Goal: Book appointment/travel/reservation

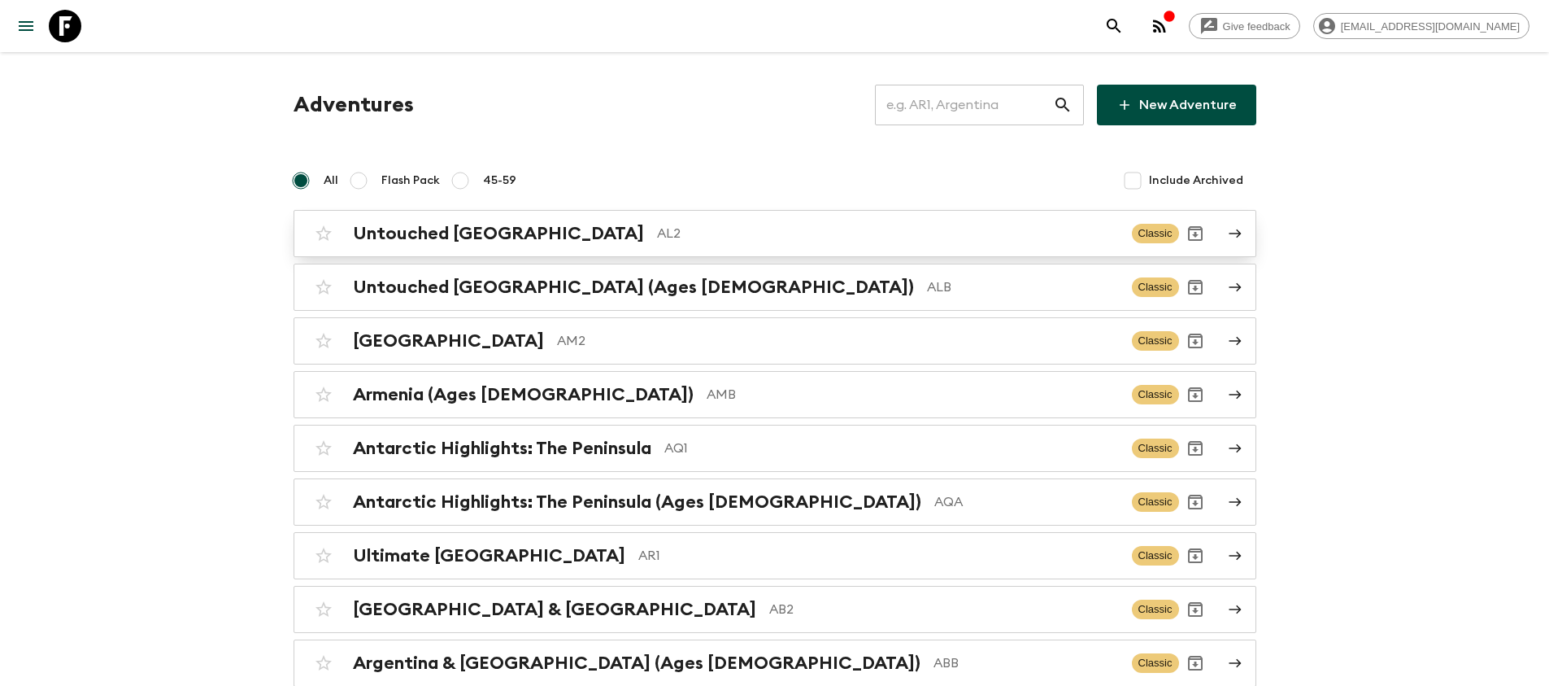
click at [634, 245] on div "Untouched Albania AL2 Classic" at bounding box center [743, 233] width 872 height 33
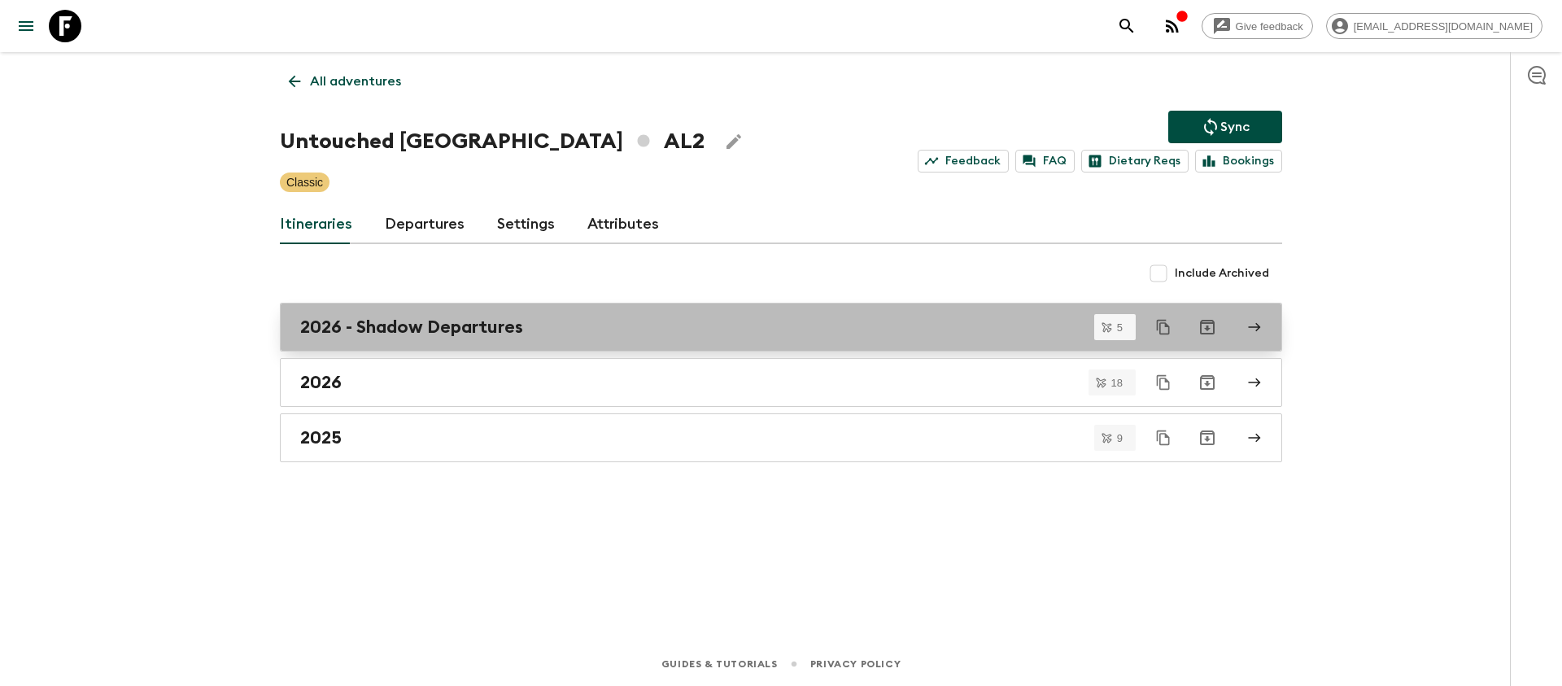
click at [525, 338] on link "2026 - Shadow Departures" at bounding box center [781, 327] width 1002 height 49
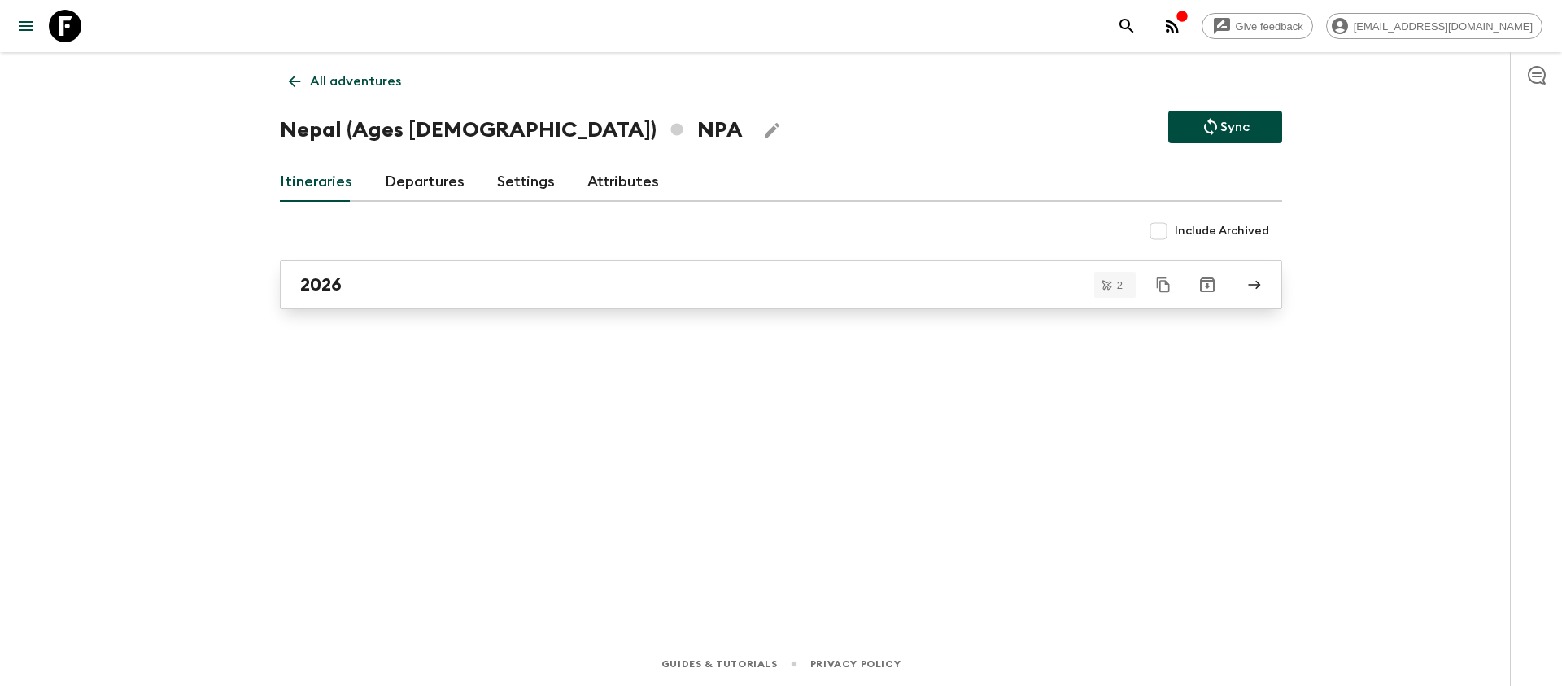
click at [490, 285] on div "2026" at bounding box center [765, 284] width 930 height 21
click at [290, 82] on icon at bounding box center [295, 82] width 12 height 12
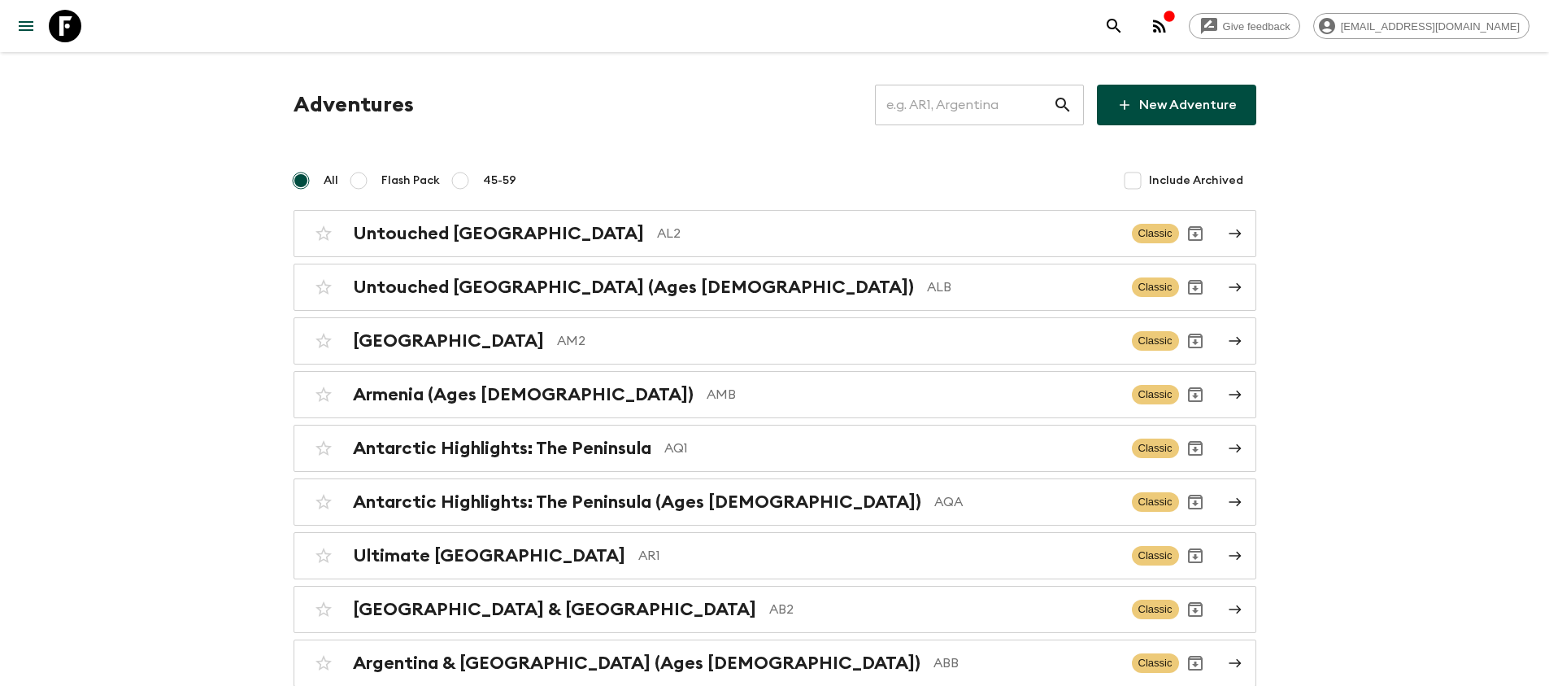
click at [1005, 107] on input "text" at bounding box center [964, 105] width 178 height 46
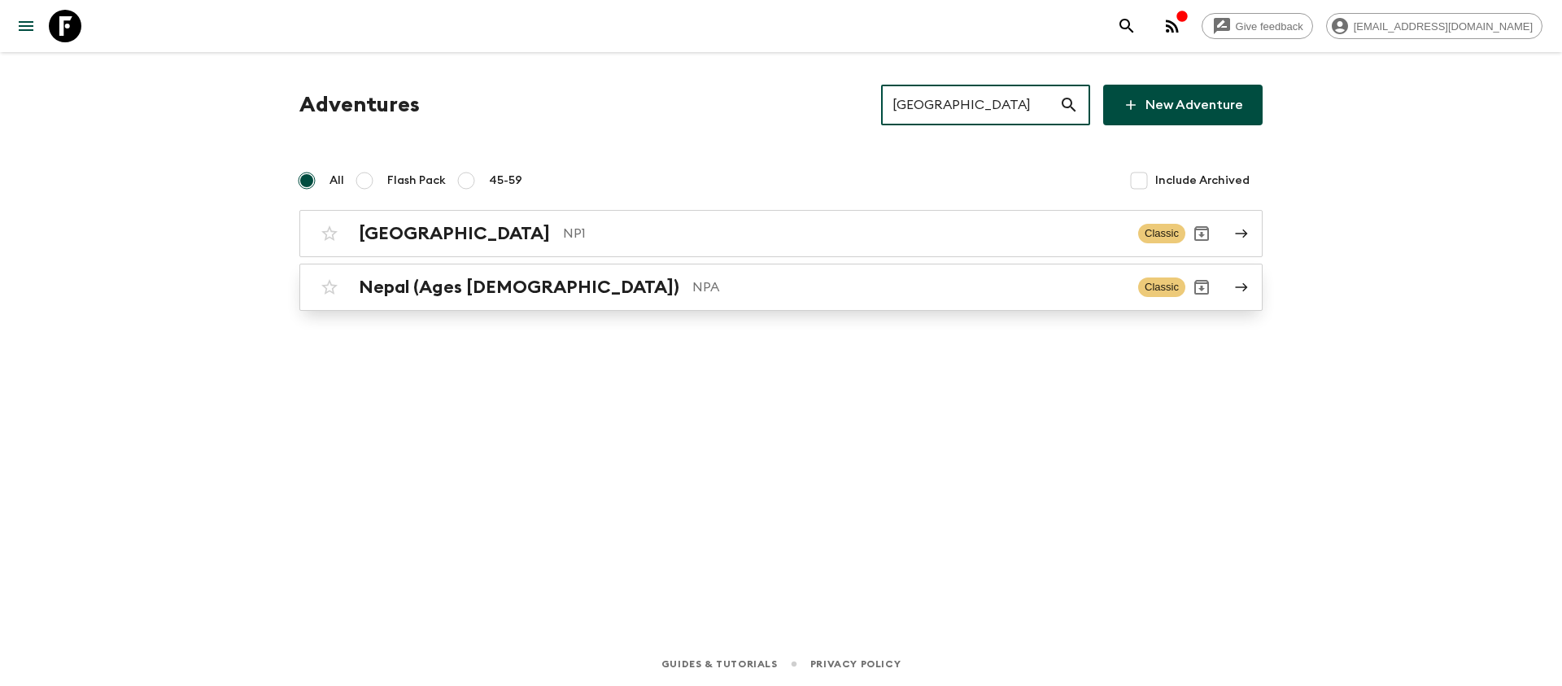
type input "nepal"
click at [874, 272] on div "Nepal (Ages 45-59) NPA Classic" at bounding box center [749, 287] width 872 height 33
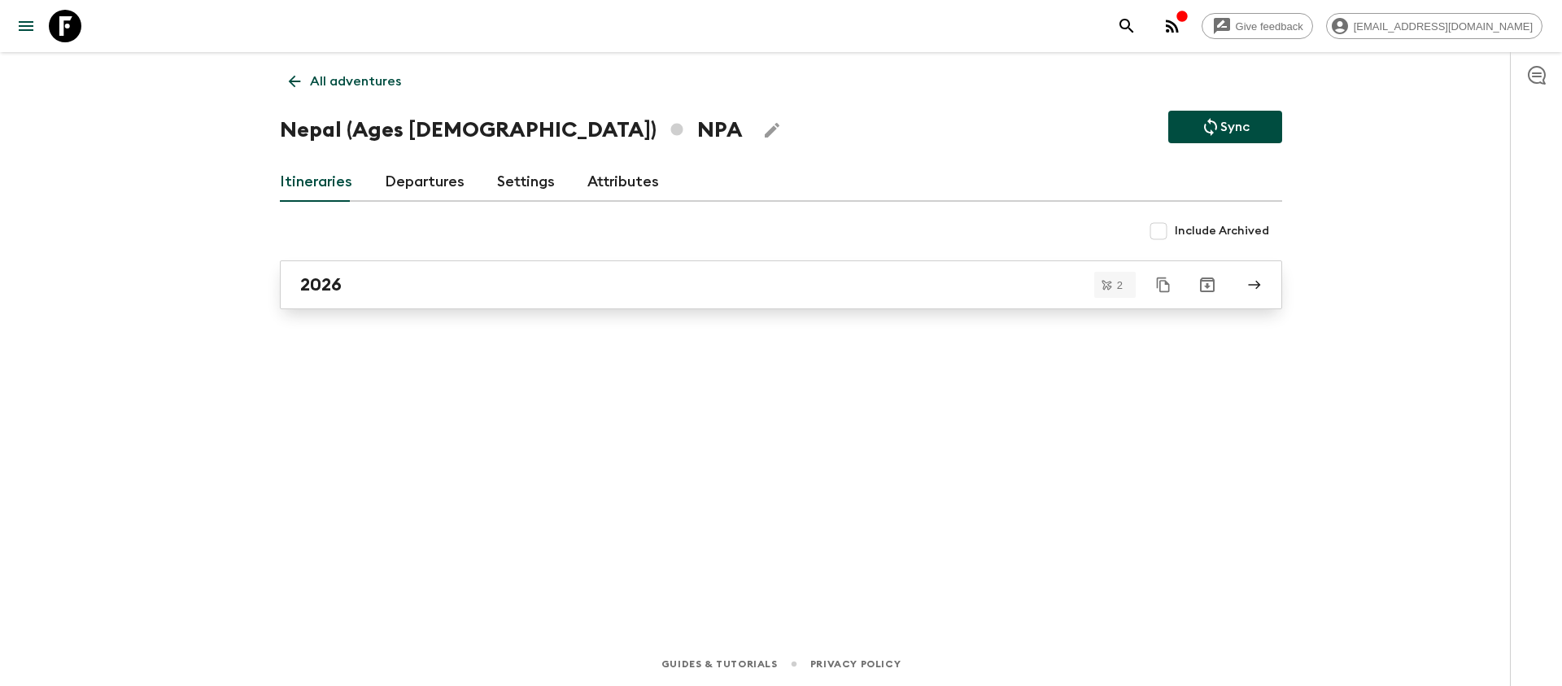
click at [412, 280] on div "2026" at bounding box center [765, 284] width 930 height 21
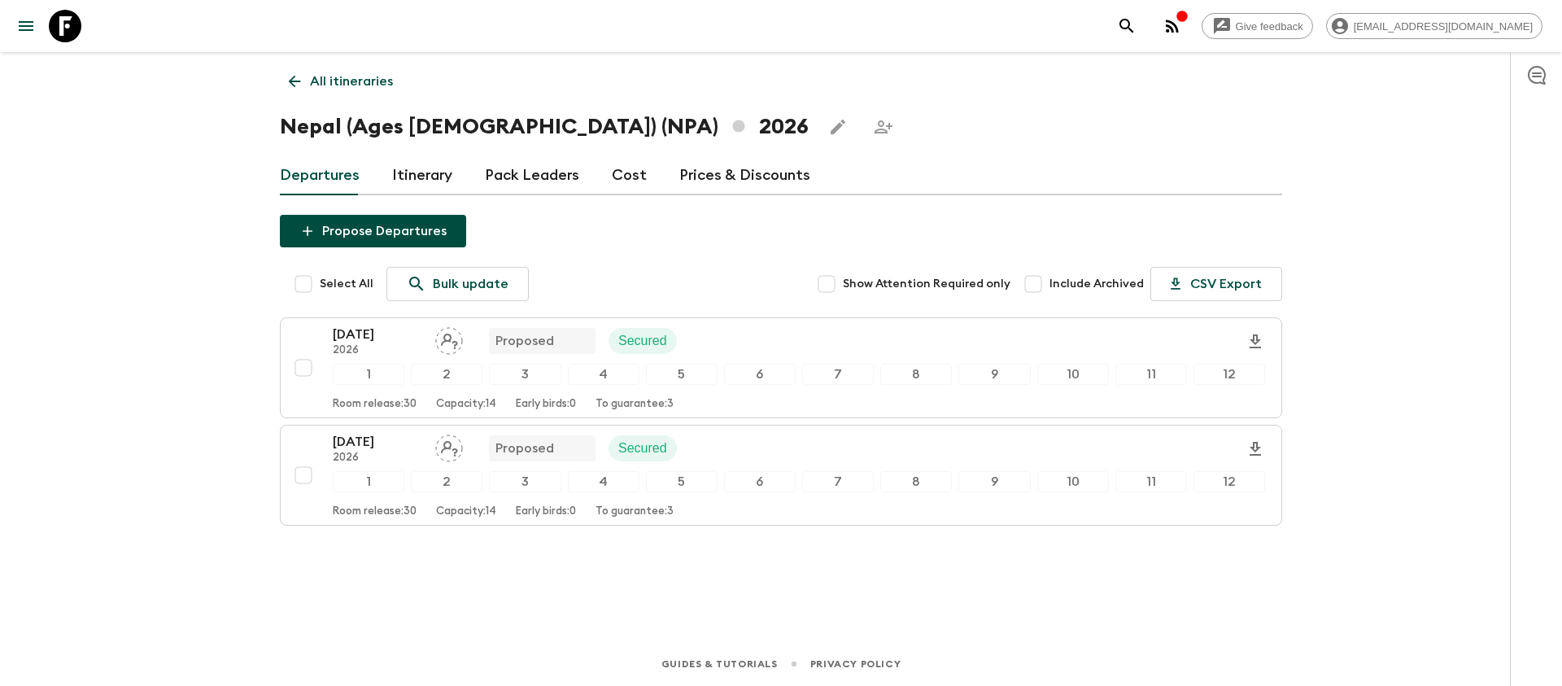
click at [418, 187] on link "Itinerary" at bounding box center [422, 175] width 60 height 39
